Goal: Information Seeking & Learning: Check status

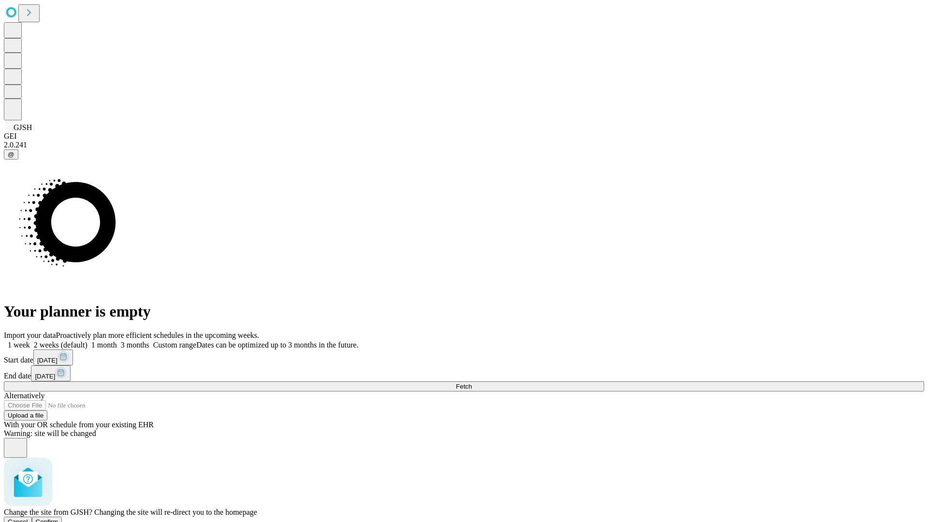
click at [58, 518] on span "Confirm" at bounding box center [47, 521] width 23 height 7
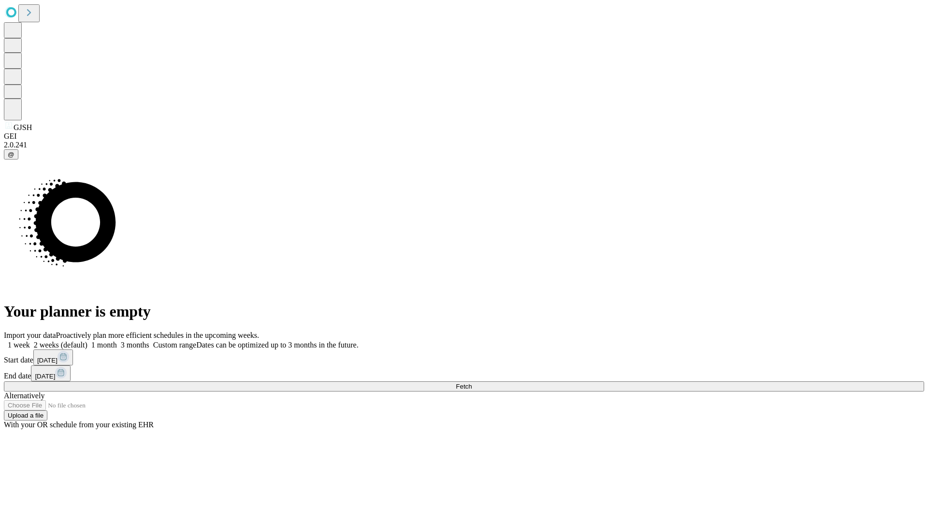
click at [117, 341] on label "1 month" at bounding box center [101, 345] width 29 height 8
click at [472, 383] on span "Fetch" at bounding box center [464, 386] width 16 height 7
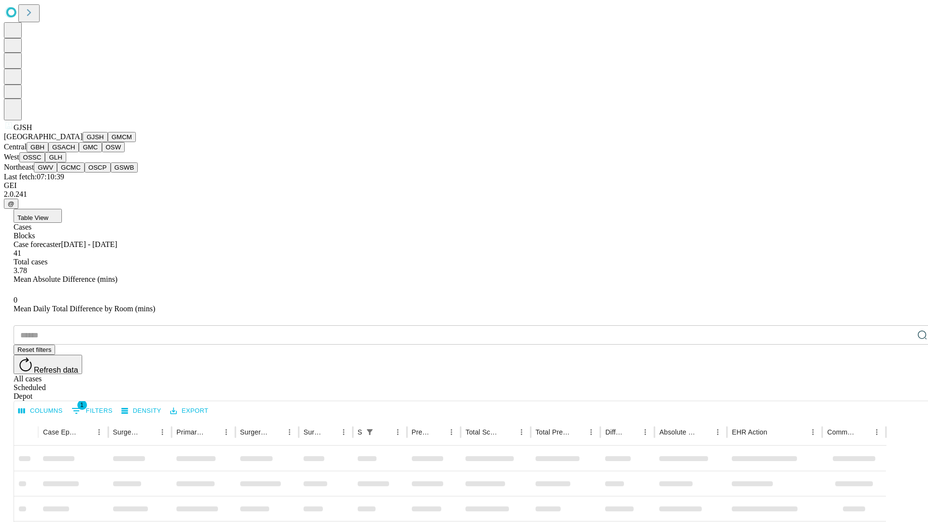
click at [108, 142] on button "GMCM" at bounding box center [122, 137] width 28 height 10
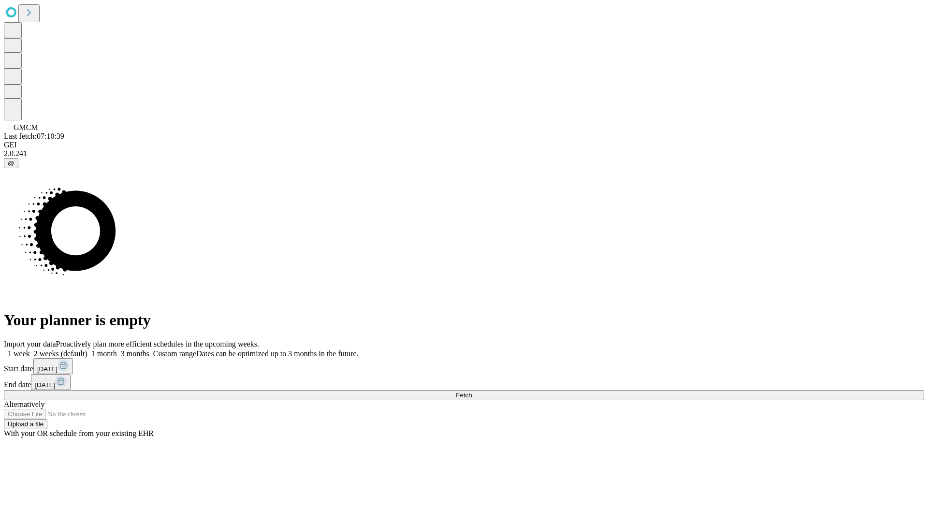
click at [117, 349] on label "1 month" at bounding box center [101, 353] width 29 height 8
click at [472, 391] on span "Fetch" at bounding box center [464, 394] width 16 height 7
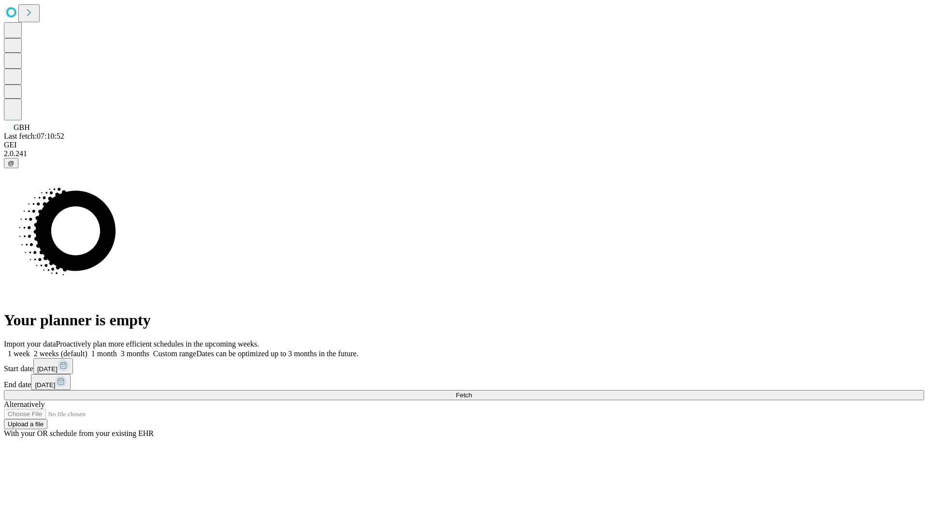
click at [117, 349] on label "1 month" at bounding box center [101, 353] width 29 height 8
click at [472, 391] on span "Fetch" at bounding box center [464, 394] width 16 height 7
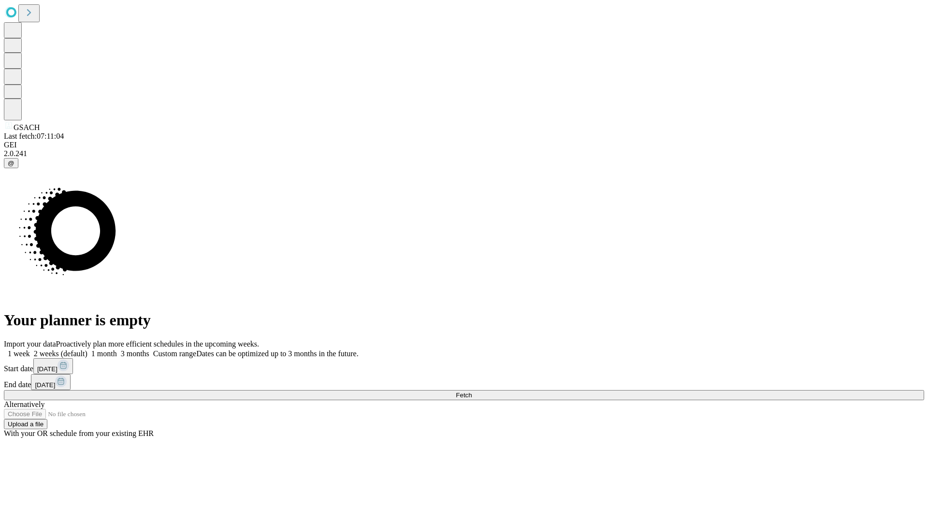
click at [117, 349] on label "1 month" at bounding box center [101, 353] width 29 height 8
click at [472, 391] on span "Fetch" at bounding box center [464, 394] width 16 height 7
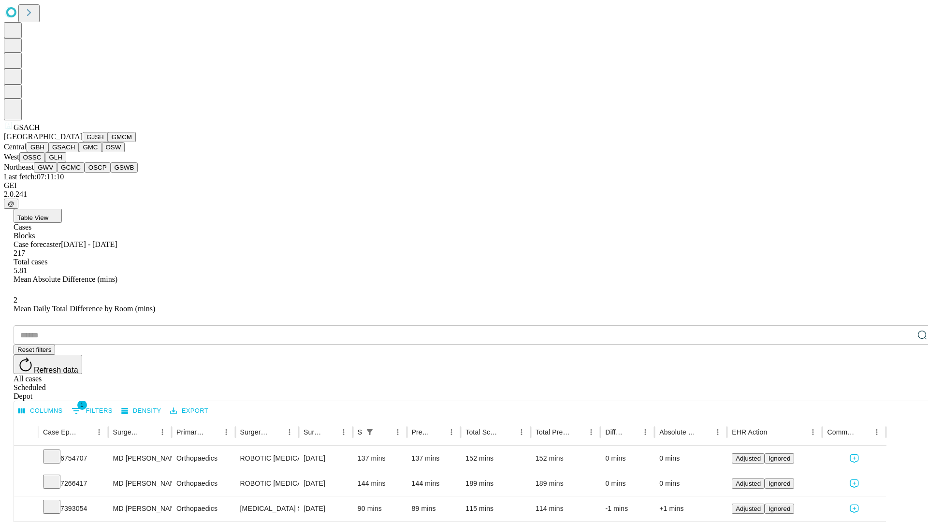
click at [79, 152] on button "GMC" at bounding box center [90, 147] width 23 height 10
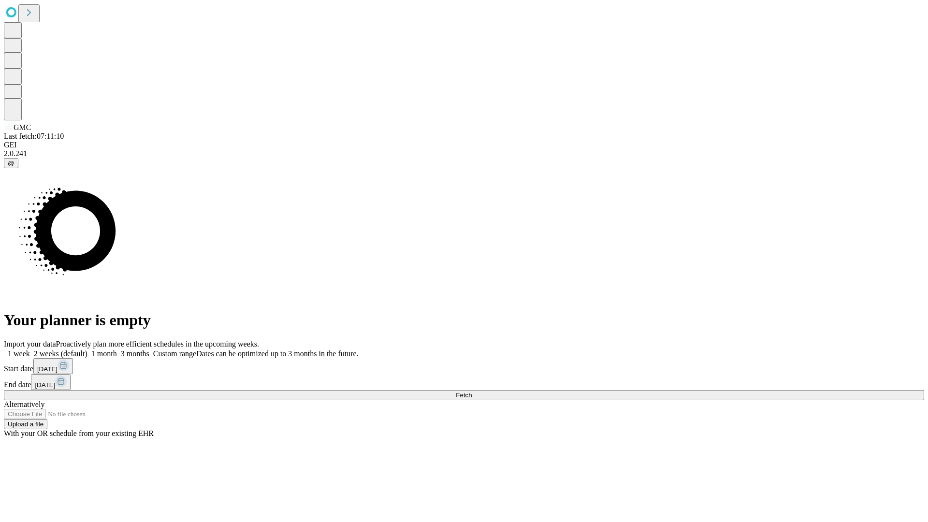
click at [117, 349] on label "1 month" at bounding box center [101, 353] width 29 height 8
click at [472, 391] on span "Fetch" at bounding box center [464, 394] width 16 height 7
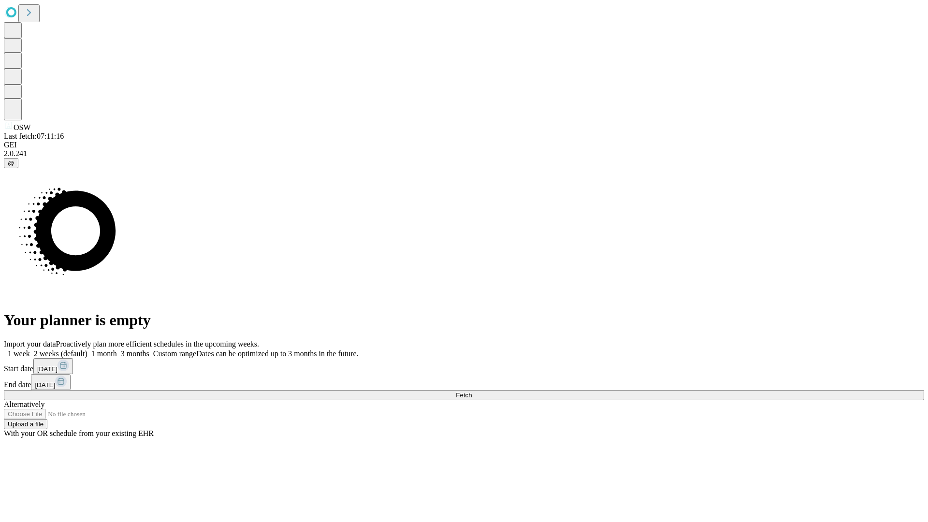
click at [117, 349] on label "1 month" at bounding box center [101, 353] width 29 height 8
click at [472, 391] on span "Fetch" at bounding box center [464, 394] width 16 height 7
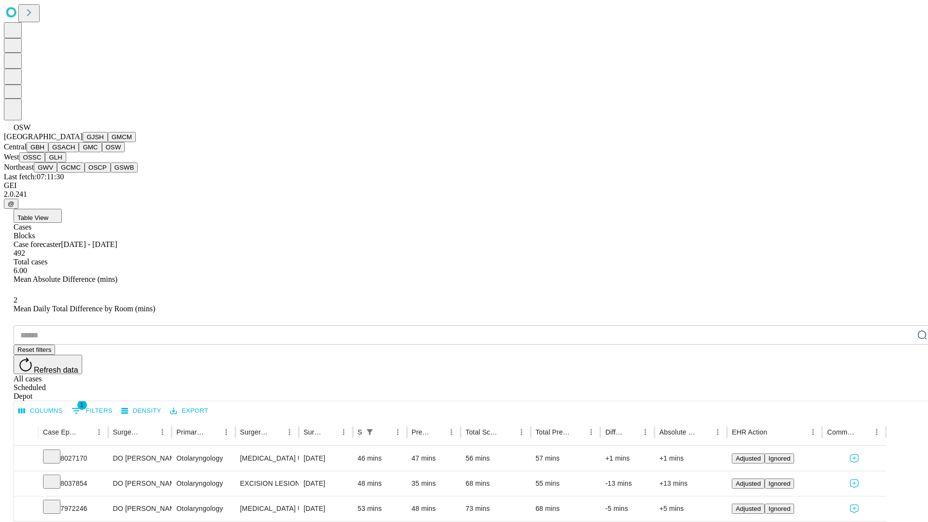
click at [45, 162] on button "OSSC" at bounding box center [32, 157] width 26 height 10
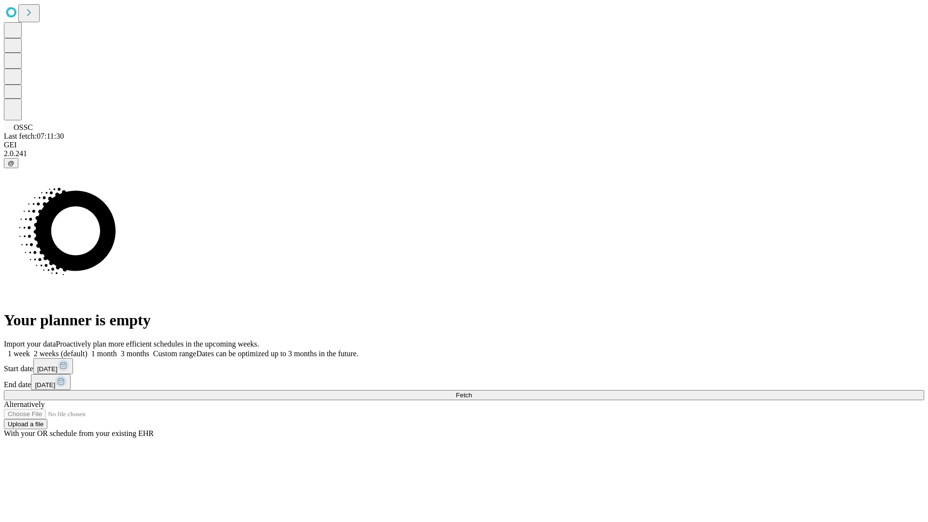
click at [117, 349] on label "1 month" at bounding box center [101, 353] width 29 height 8
click at [472, 391] on span "Fetch" at bounding box center [464, 394] width 16 height 7
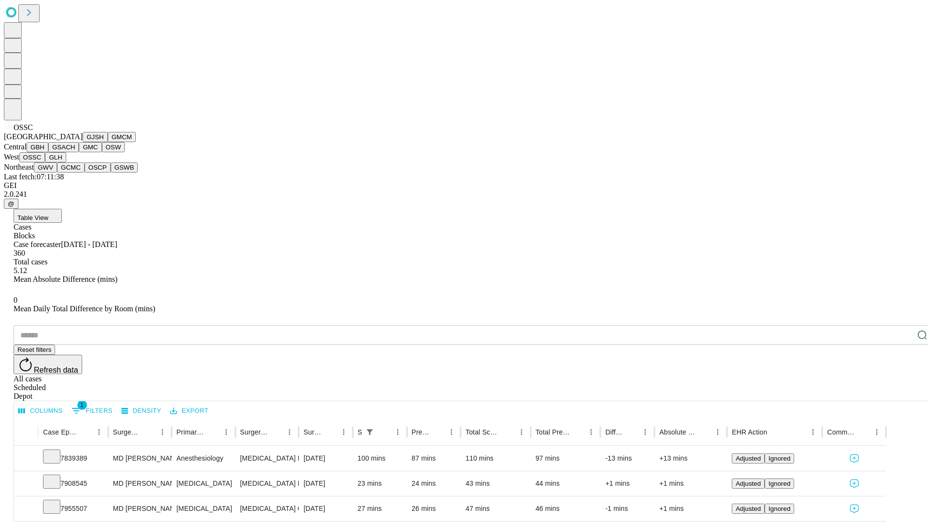
click at [66, 162] on button "GLH" at bounding box center [55, 157] width 21 height 10
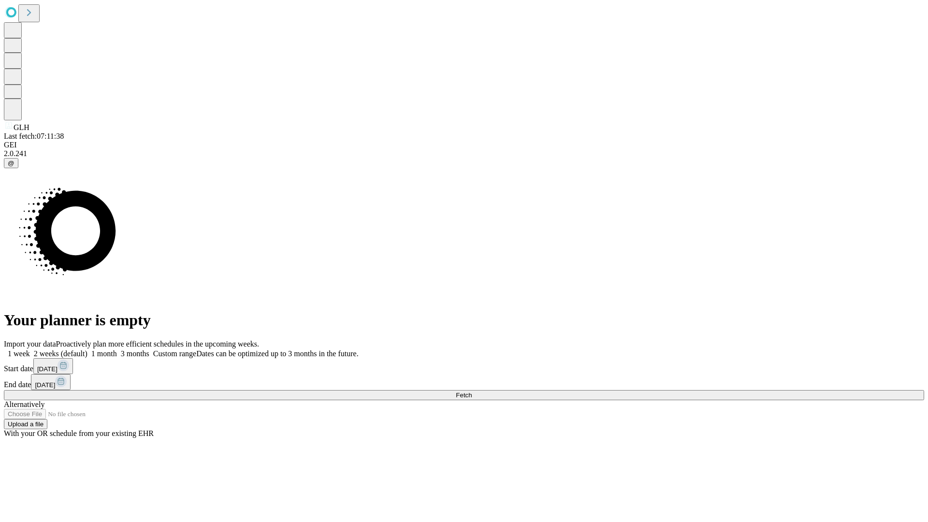
click at [117, 349] on label "1 month" at bounding box center [101, 353] width 29 height 8
click at [472, 391] on span "Fetch" at bounding box center [464, 394] width 16 height 7
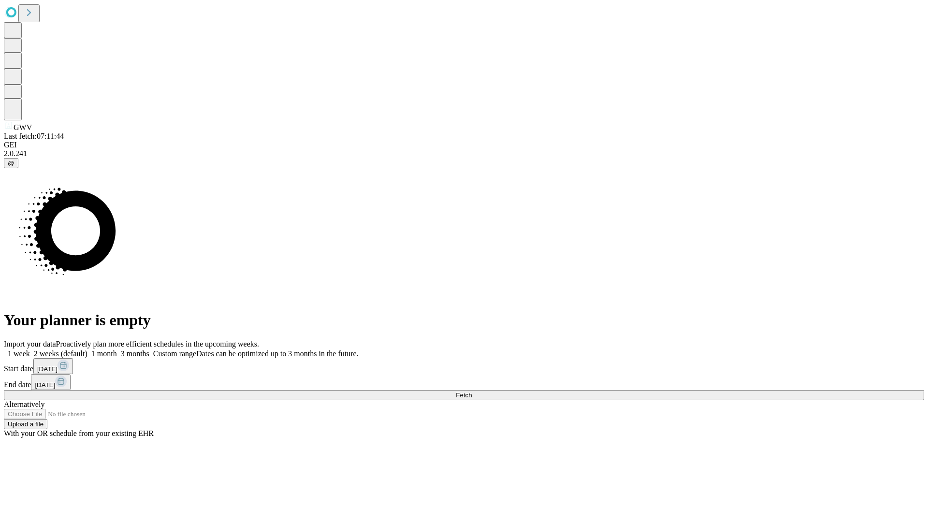
click at [117, 349] on label "1 month" at bounding box center [101, 353] width 29 height 8
click at [472, 391] on span "Fetch" at bounding box center [464, 394] width 16 height 7
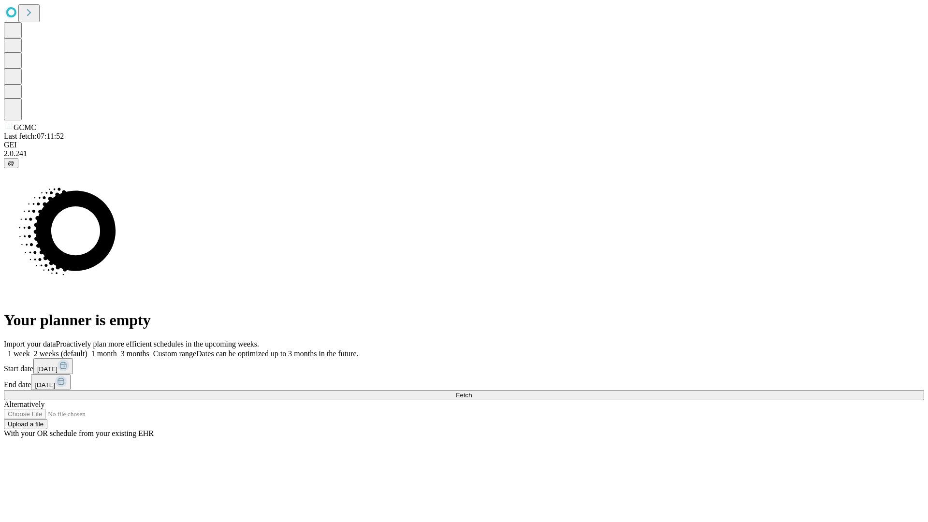
click at [117, 349] on label "1 month" at bounding box center [101, 353] width 29 height 8
click at [472, 391] on span "Fetch" at bounding box center [464, 394] width 16 height 7
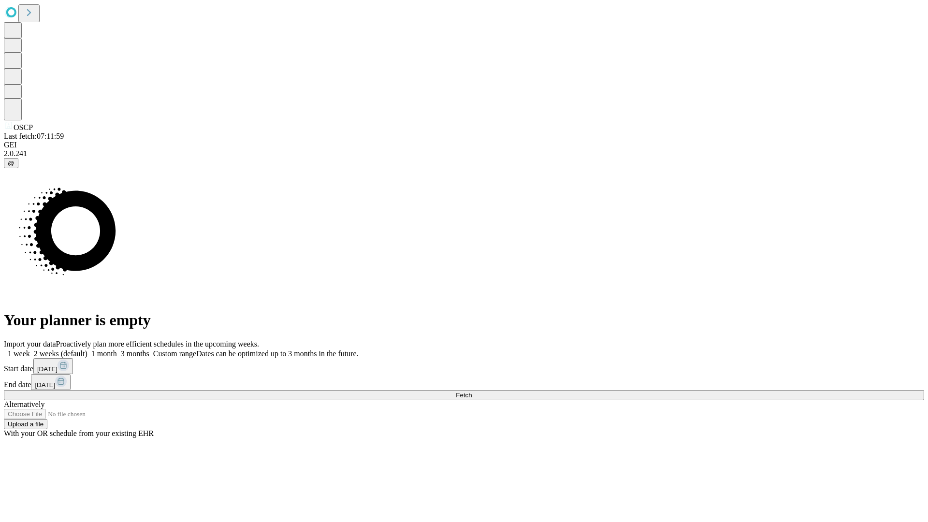
click at [117, 349] on label "1 month" at bounding box center [101, 353] width 29 height 8
click at [472, 391] on span "Fetch" at bounding box center [464, 394] width 16 height 7
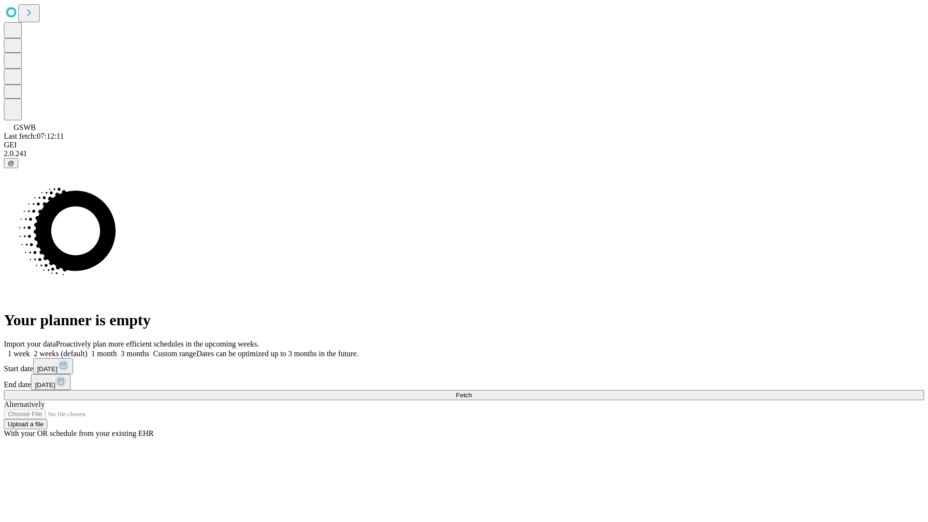
click at [117, 349] on label "1 month" at bounding box center [101, 353] width 29 height 8
click at [472, 391] on span "Fetch" at bounding box center [464, 394] width 16 height 7
